Goal: Information Seeking & Learning: Learn about a topic

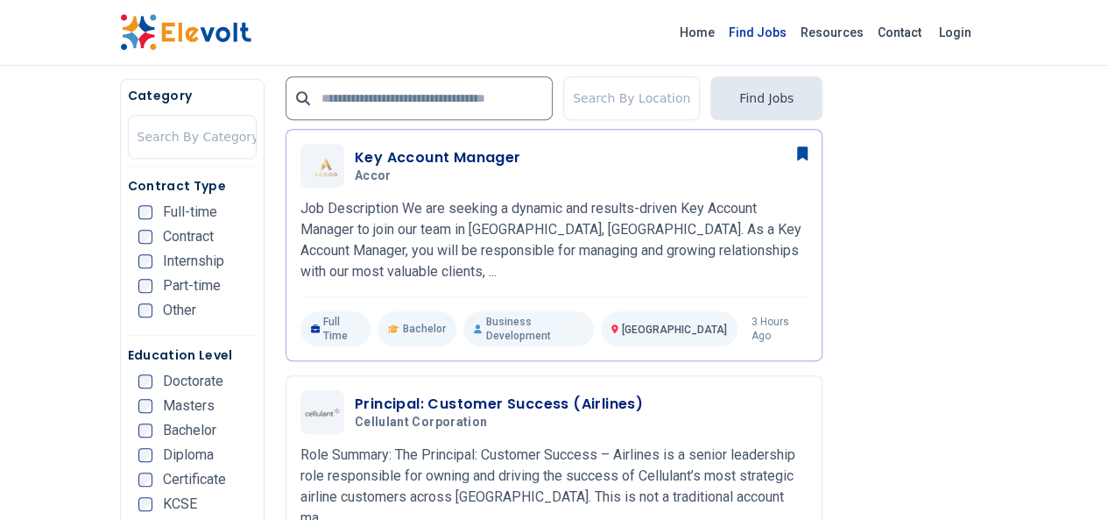
click at [794, 35] on link "Find Jobs" at bounding box center [758, 32] width 72 height 28
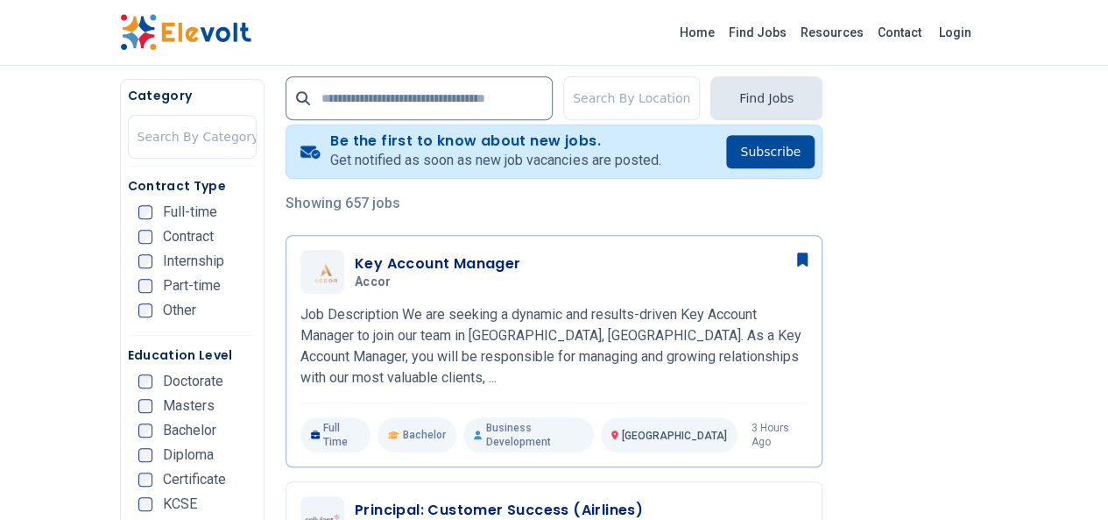
scroll to position [350, 0]
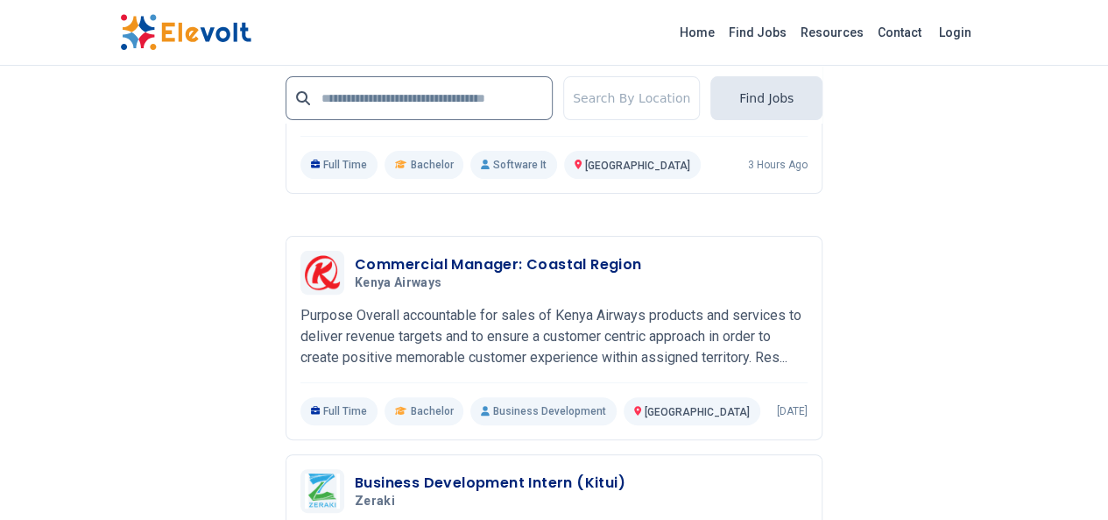
scroll to position [3505, 0]
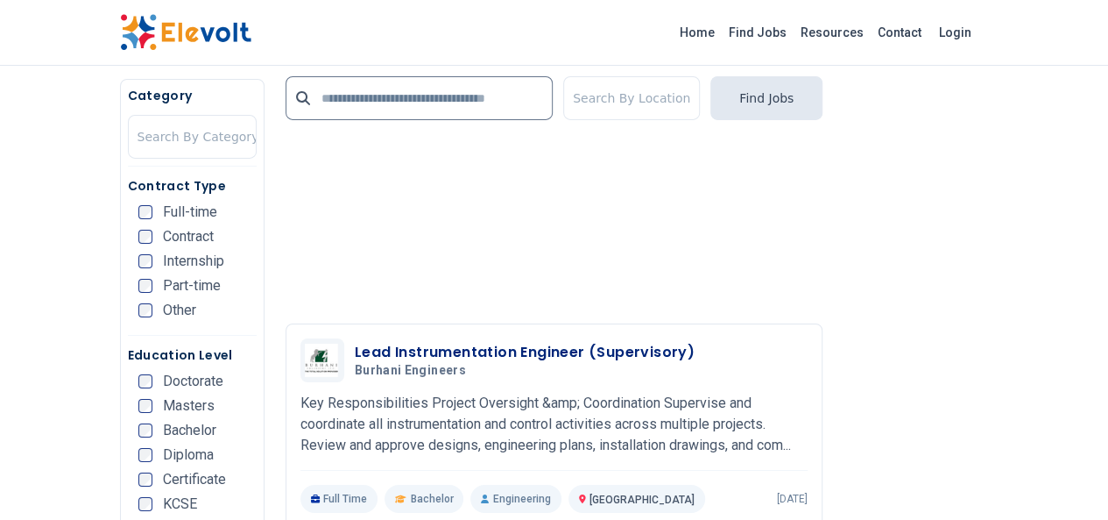
scroll to position [2920, 0]
